Goal: Check status

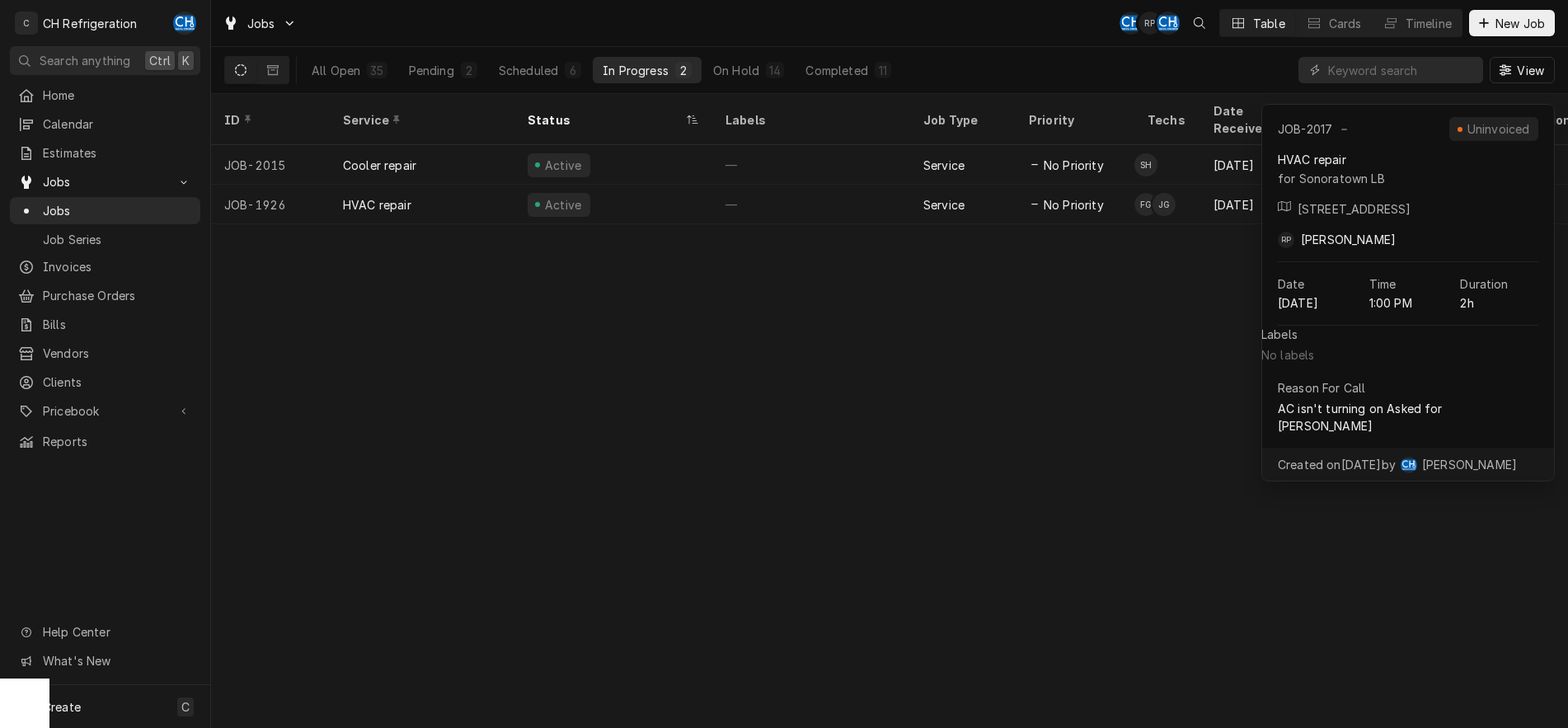
click at [805, 461] on div "ID Service Status Labels Job Type Priority Techs Date Received Client Location …" at bounding box center [889, 411] width 1356 height 635
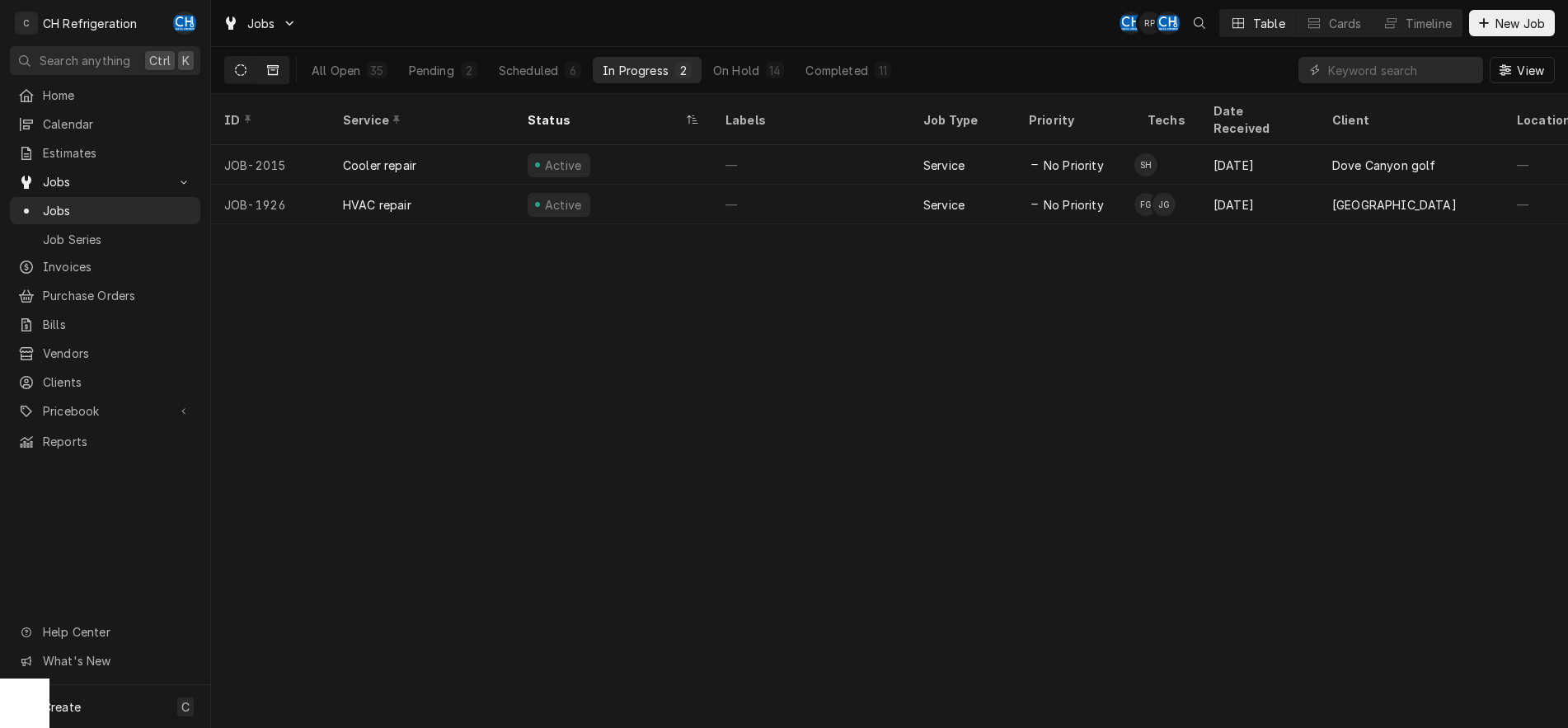
click at [276, 69] on icon "Dynamic Content Wrapper" at bounding box center [272, 69] width 12 height 12
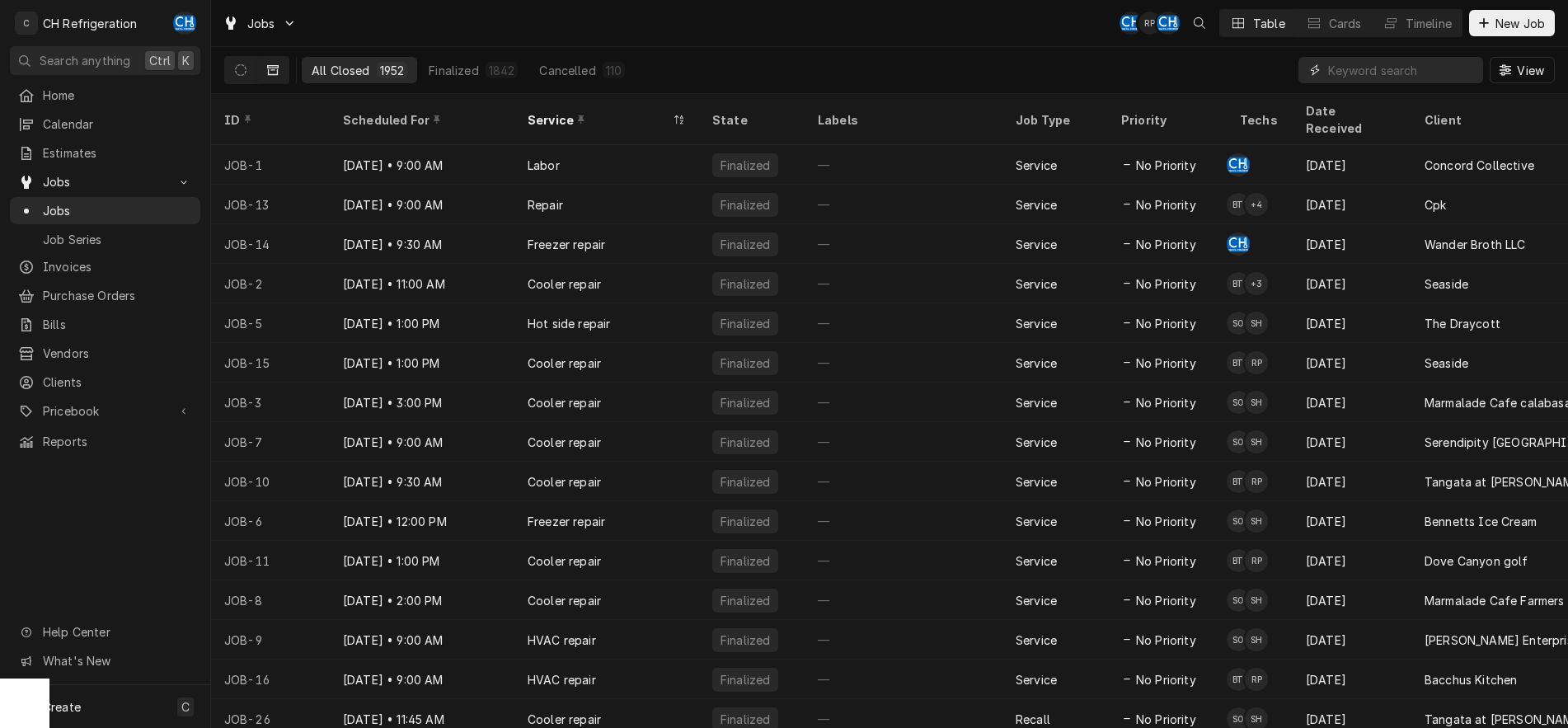
click at [1396, 72] on input "Dynamic Content Wrapper" at bounding box center [1401, 70] width 147 height 27
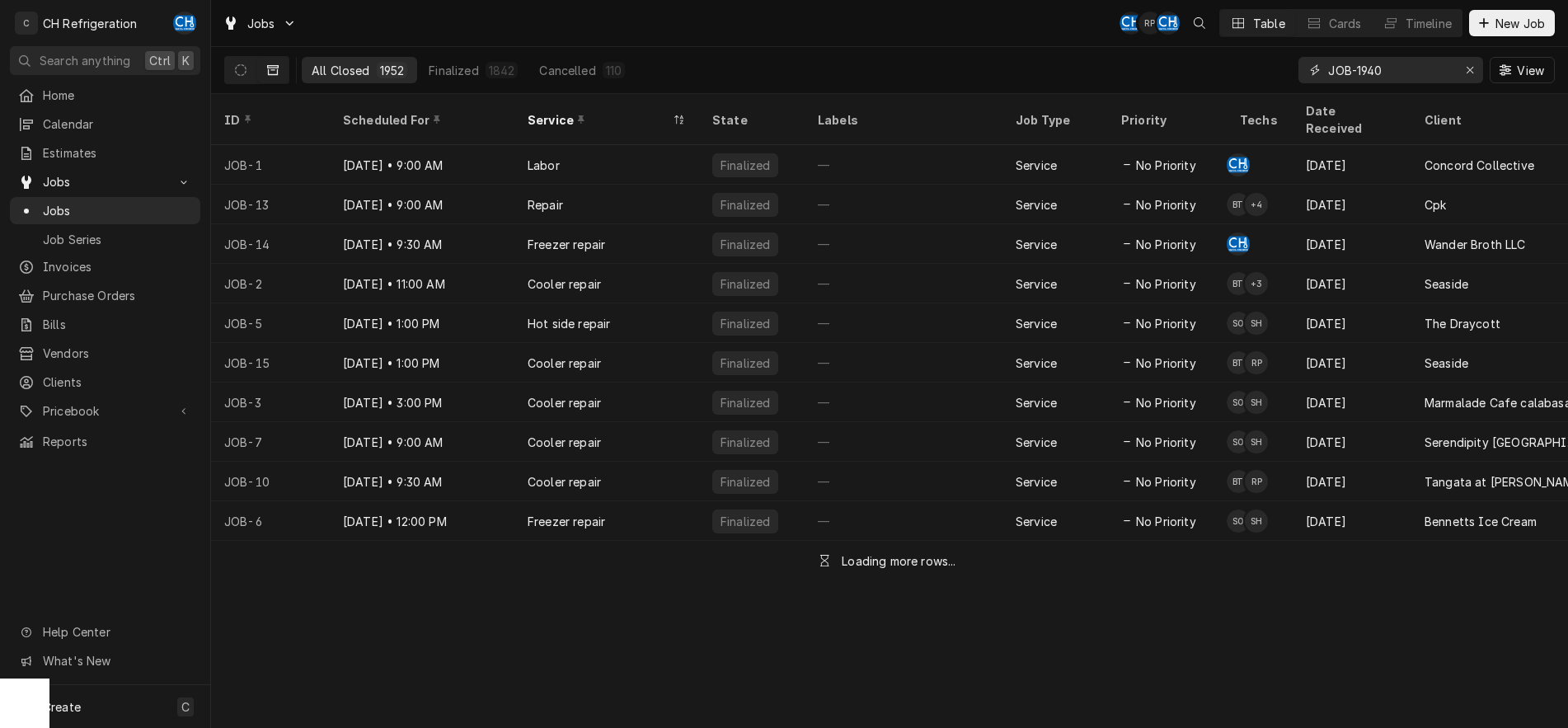
type input "JOB-1940"
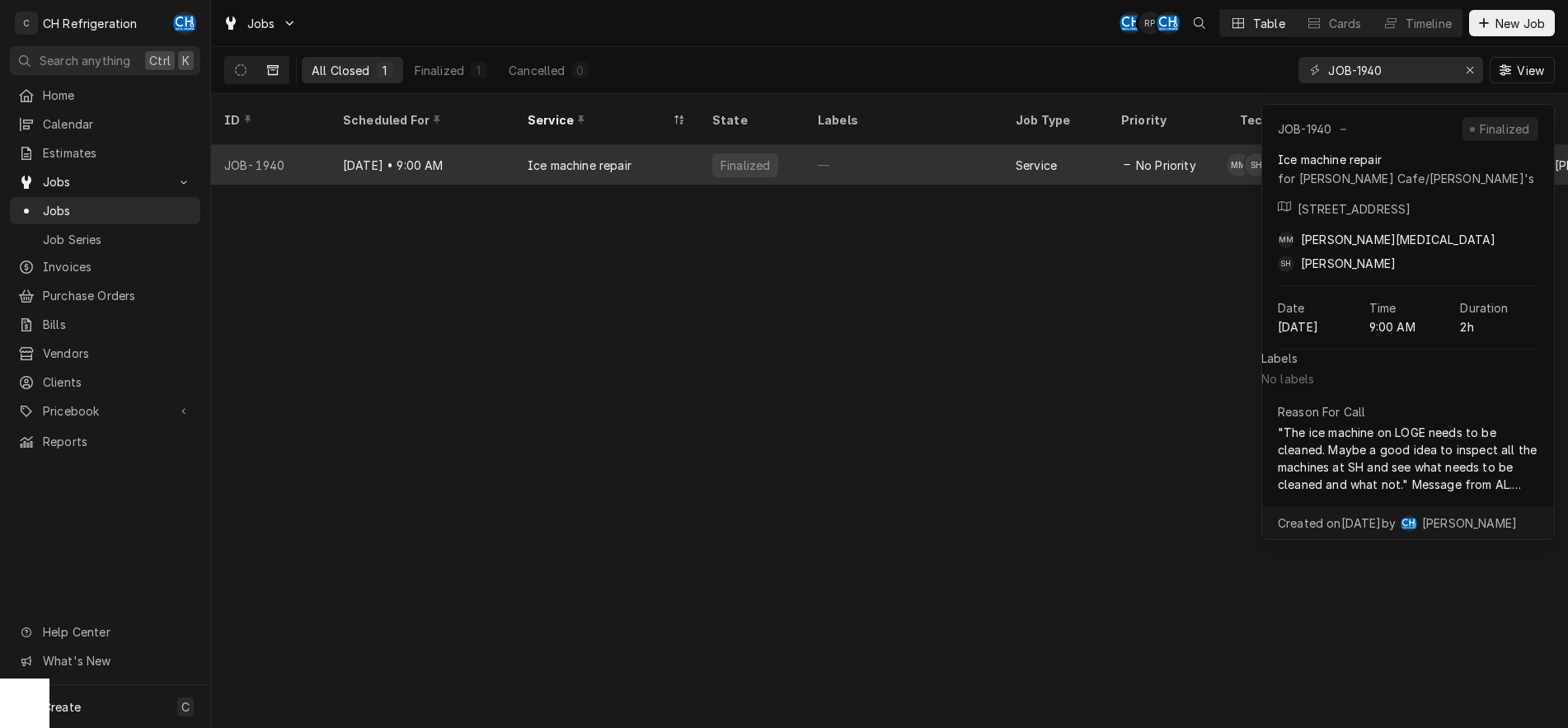
click at [819, 145] on div "—" at bounding box center [903, 165] width 197 height 39
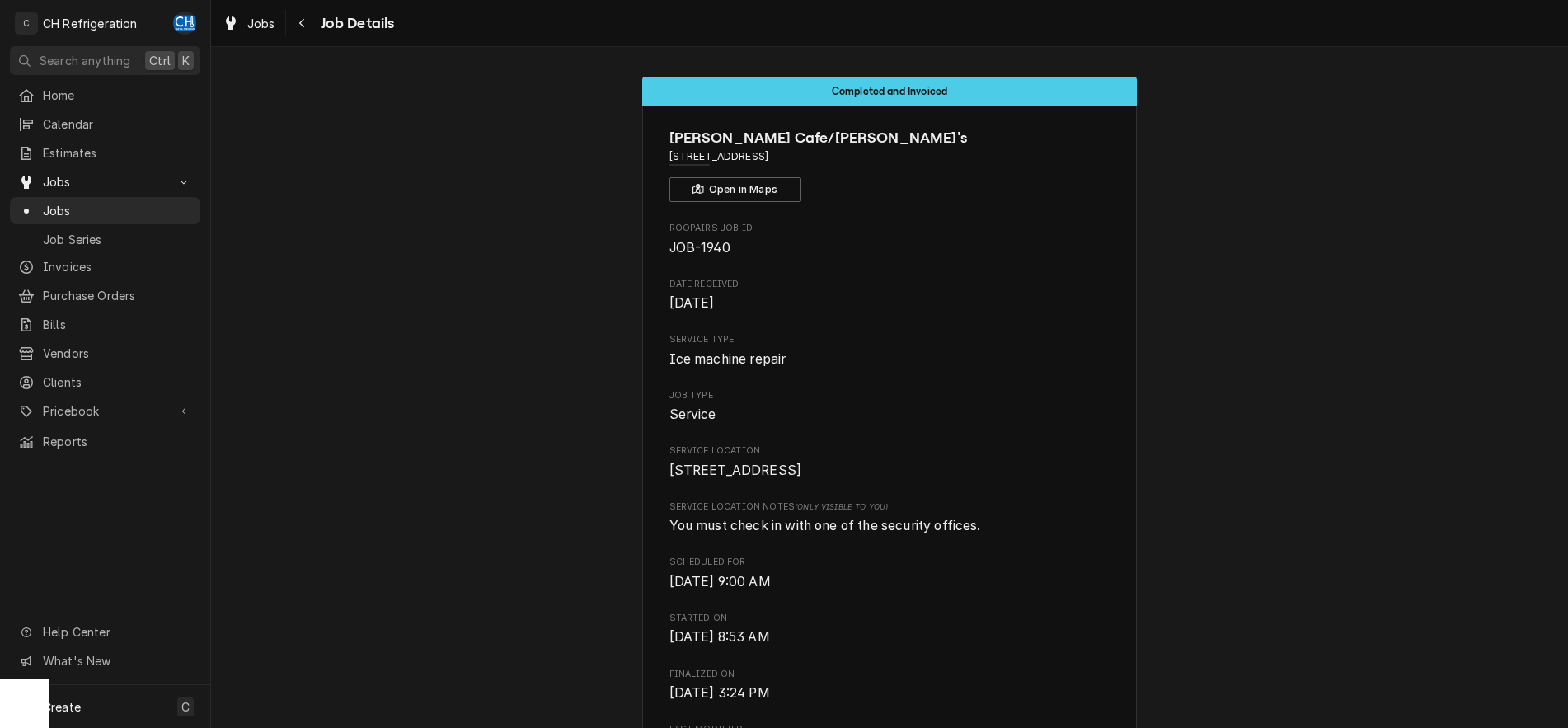
click at [300, 25] on icon "Navigate back" at bounding box center [302, 22] width 7 height 12
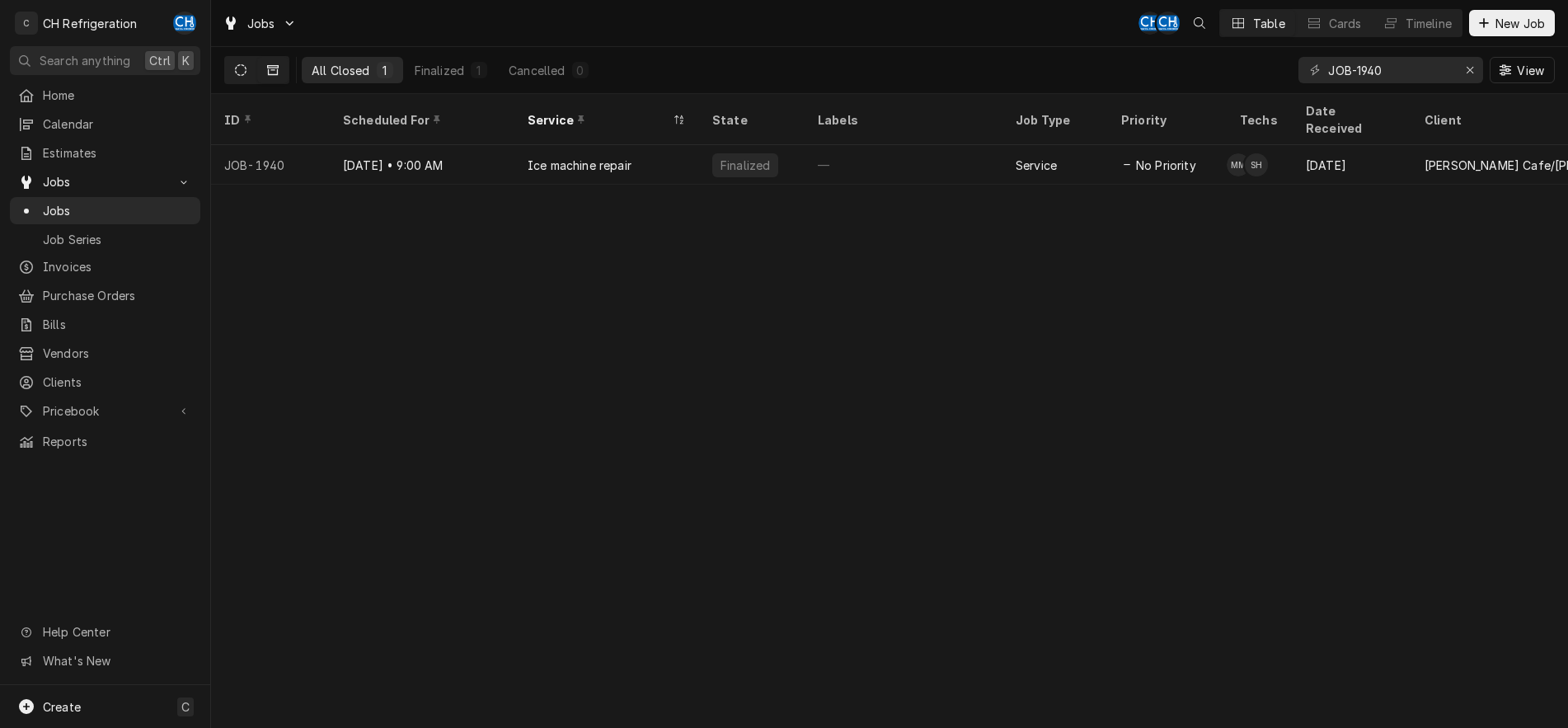
click at [239, 70] on icon "Dynamic Content Wrapper" at bounding box center [240, 69] width 12 height 12
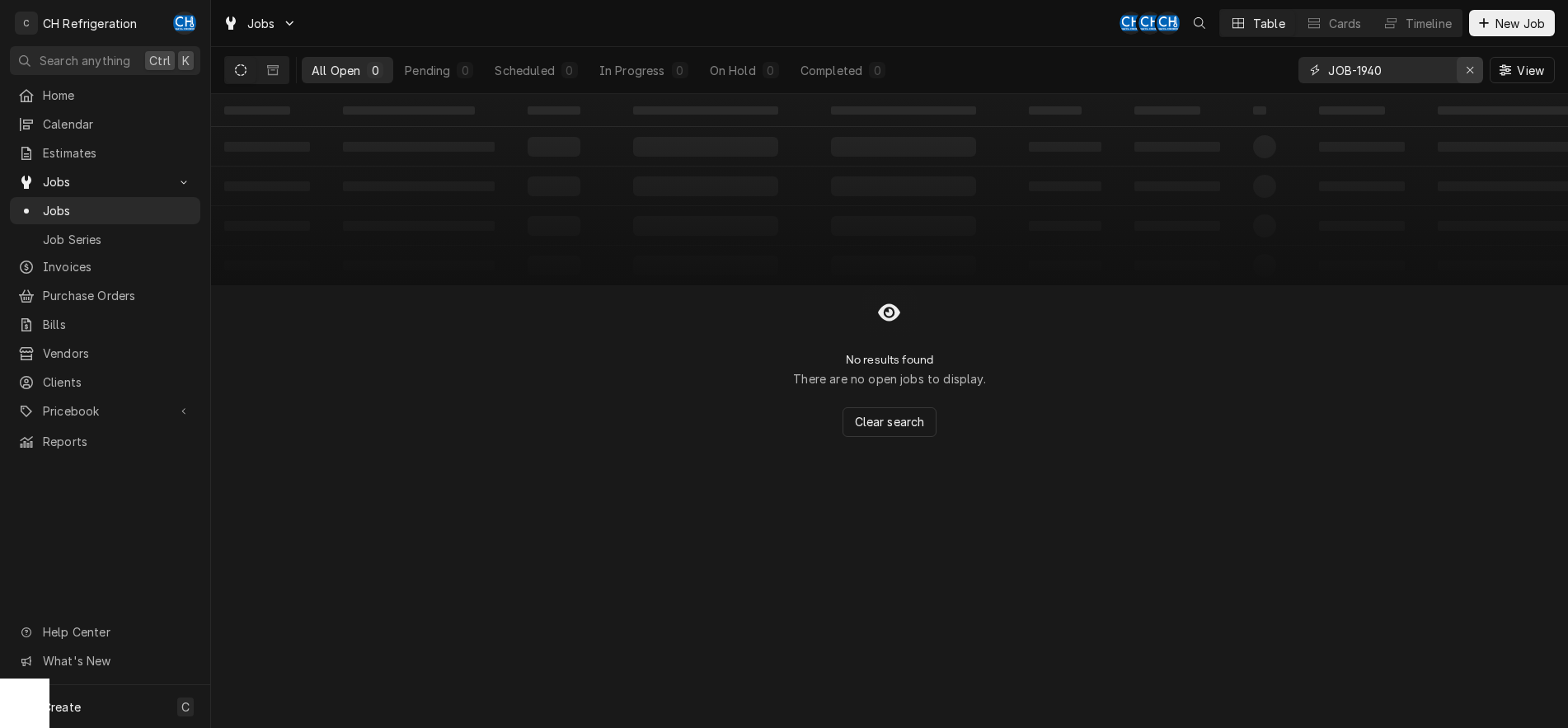
click at [1470, 68] on icon "Erase input" at bounding box center [1470, 69] width 9 height 12
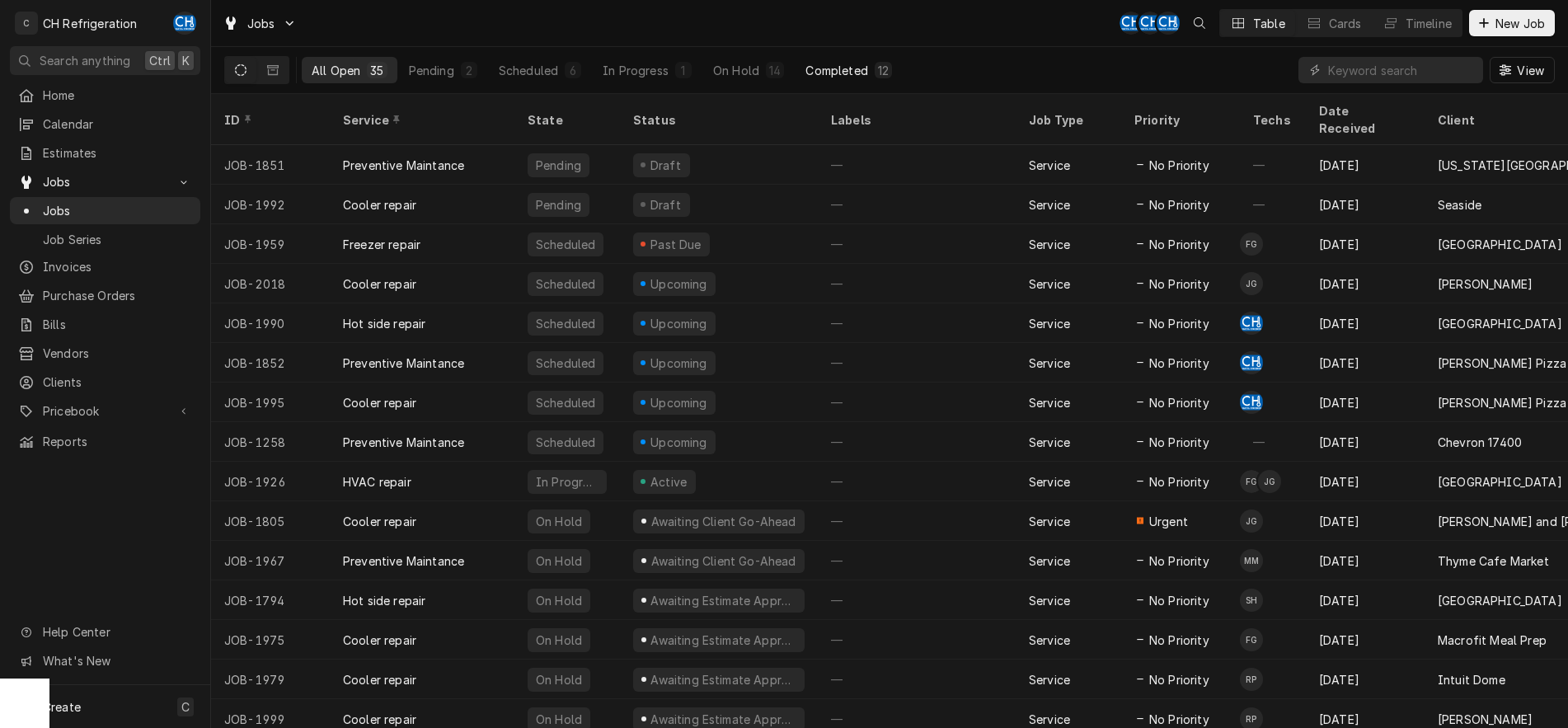
click at [854, 70] on div "Completed" at bounding box center [836, 70] width 62 height 17
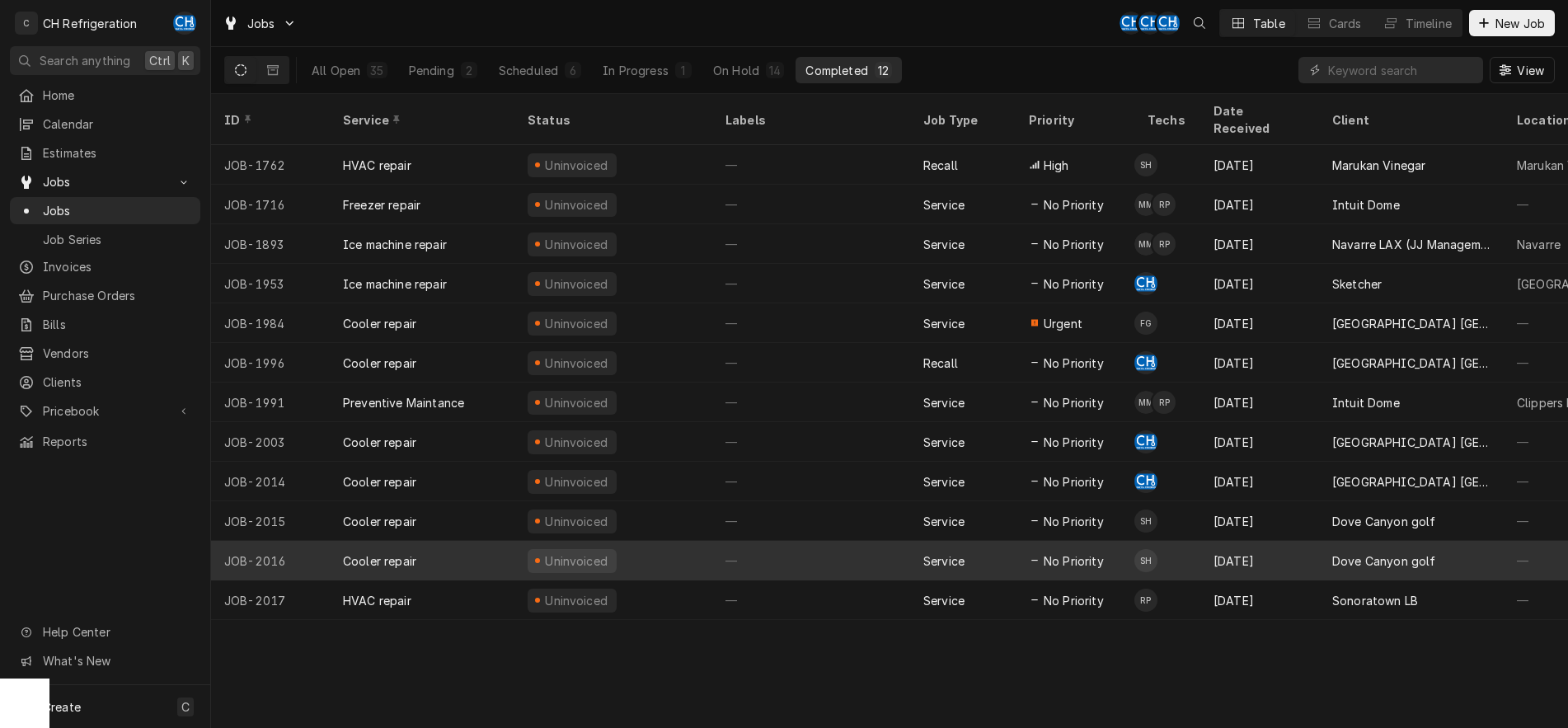
click at [714, 541] on div "—" at bounding box center [811, 561] width 197 height 39
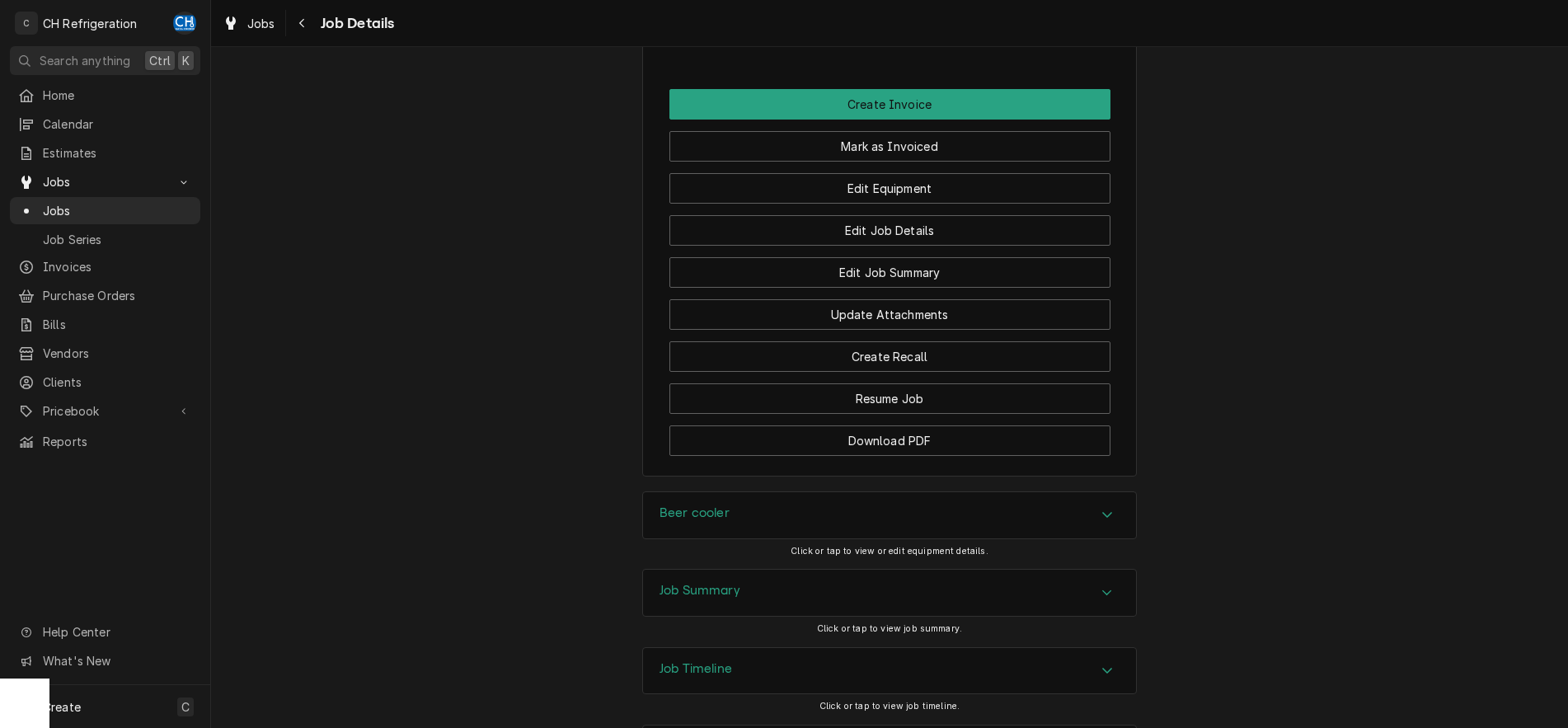
scroll to position [1441, 0]
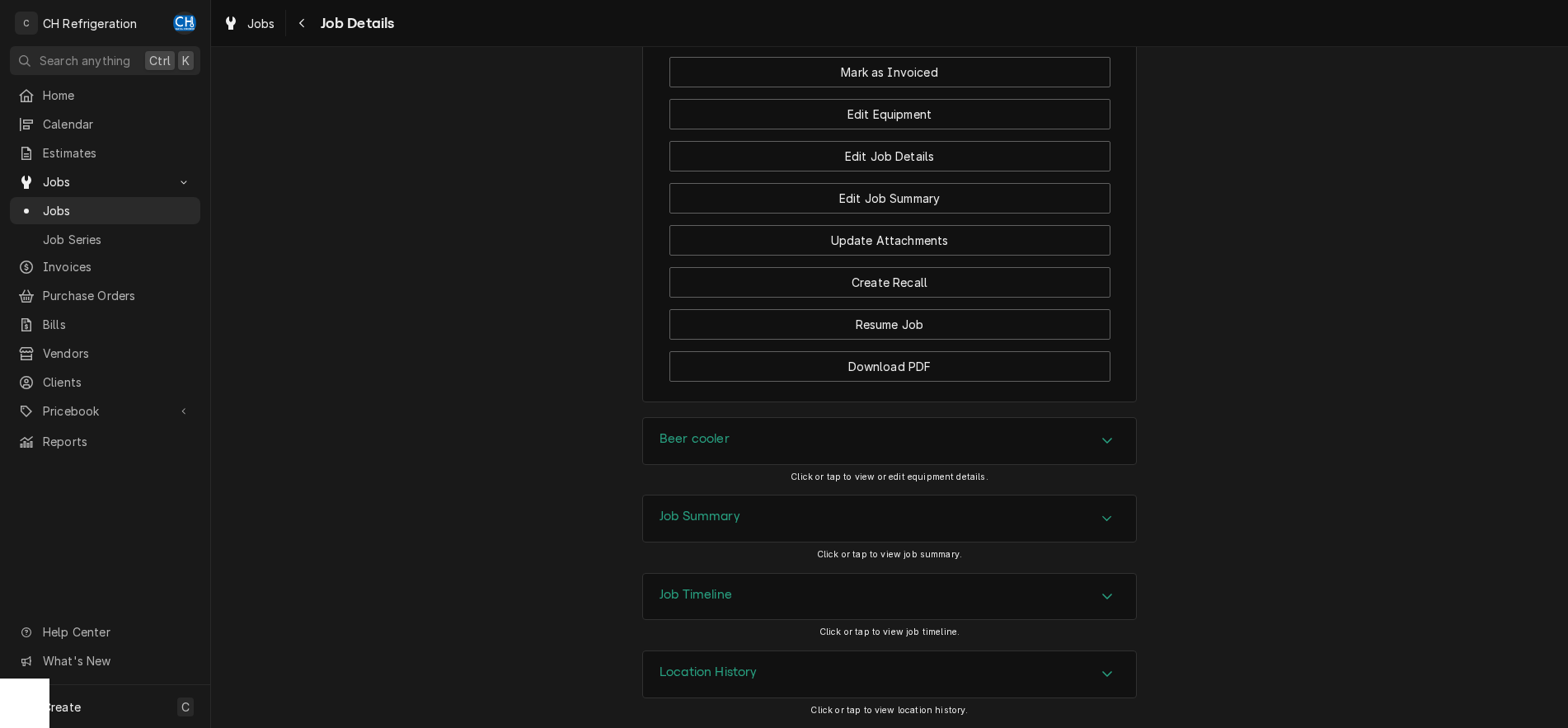
click at [1104, 522] on icon "Accordion Header" at bounding box center [1106, 518] width 12 height 13
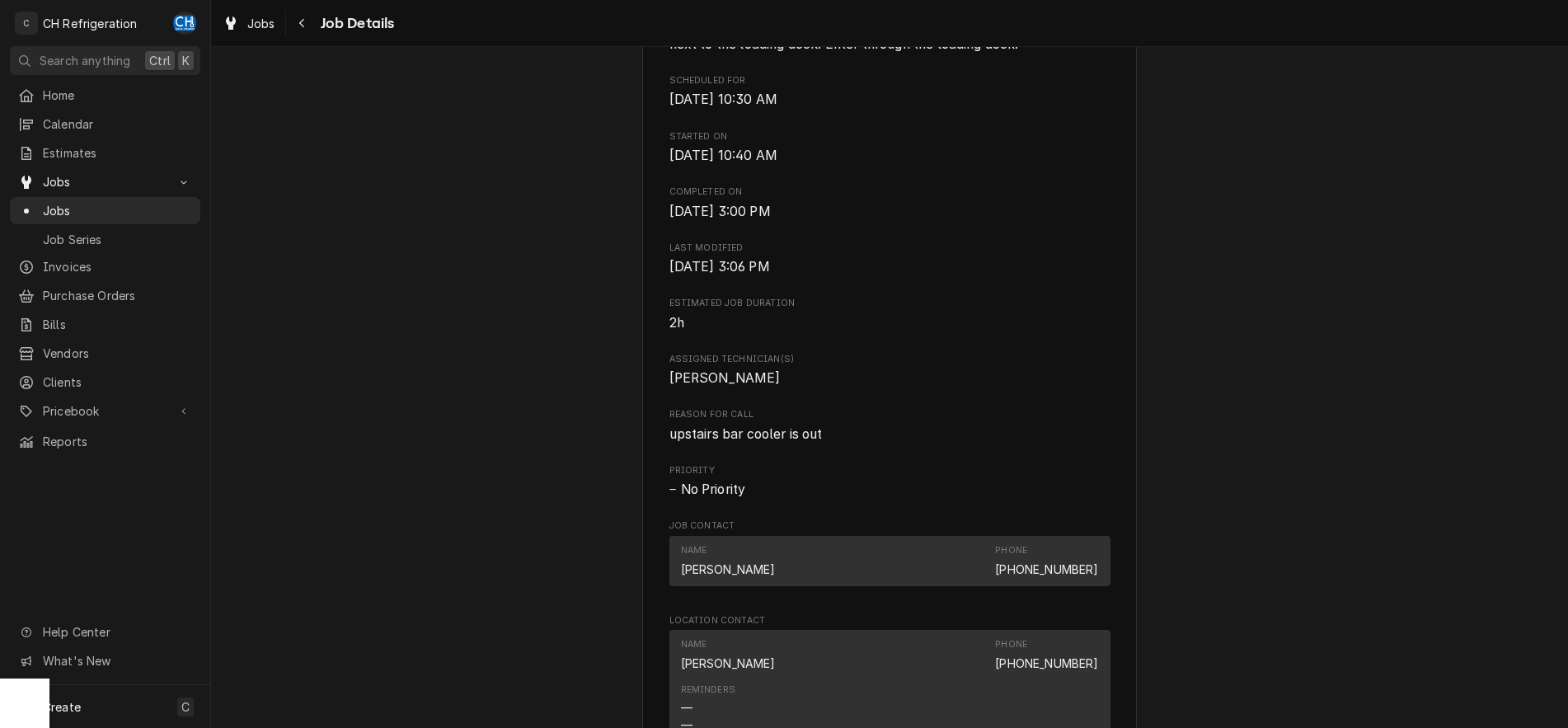
scroll to position [587, 0]
